Goal: Task Accomplishment & Management: Use online tool/utility

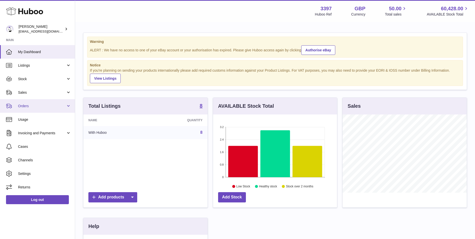
scroll to position [78, 125]
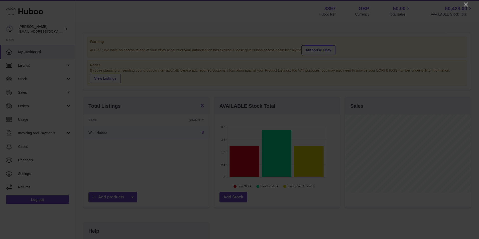
click at [468, 4] on icon "Close" at bounding box center [466, 5] width 6 height 6
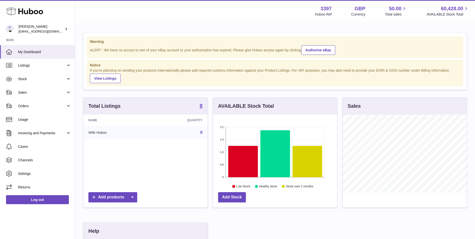
scroll to position [250527, 250481]
click at [48, 108] on span "Orders" at bounding box center [42, 106] width 48 height 5
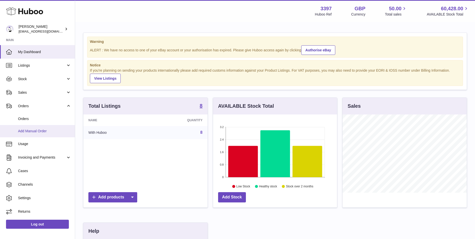
click at [39, 131] on span "Add Manual Order" at bounding box center [44, 131] width 53 height 5
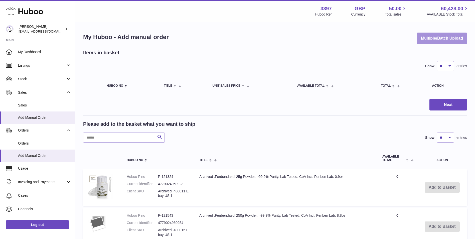
click at [447, 39] on button "Multiple/Batch Upload" at bounding box center [442, 39] width 50 height 12
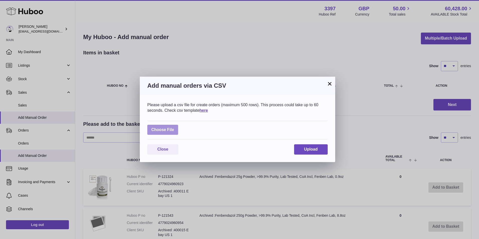
click at [172, 128] on label at bounding box center [162, 130] width 31 height 10
click at [174, 128] on input "file" at bounding box center [174, 127] width 0 height 0
type input "**********"
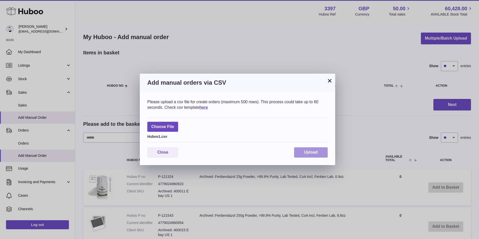
click at [320, 151] on button "Upload" at bounding box center [311, 152] width 34 height 10
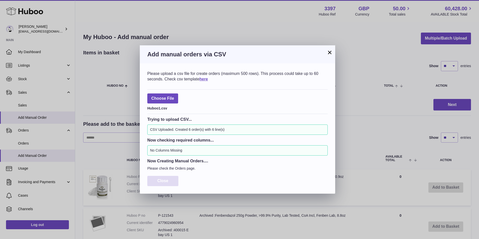
click at [163, 182] on span "Close" at bounding box center [162, 181] width 11 height 4
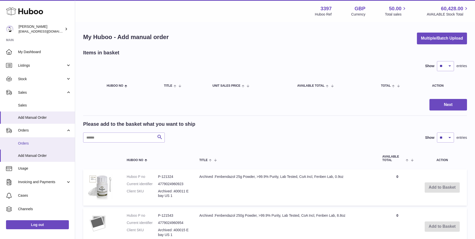
click at [41, 144] on span "Orders" at bounding box center [44, 143] width 53 height 5
